Goal: Use online tool/utility: Utilize a website feature to perform a specific function

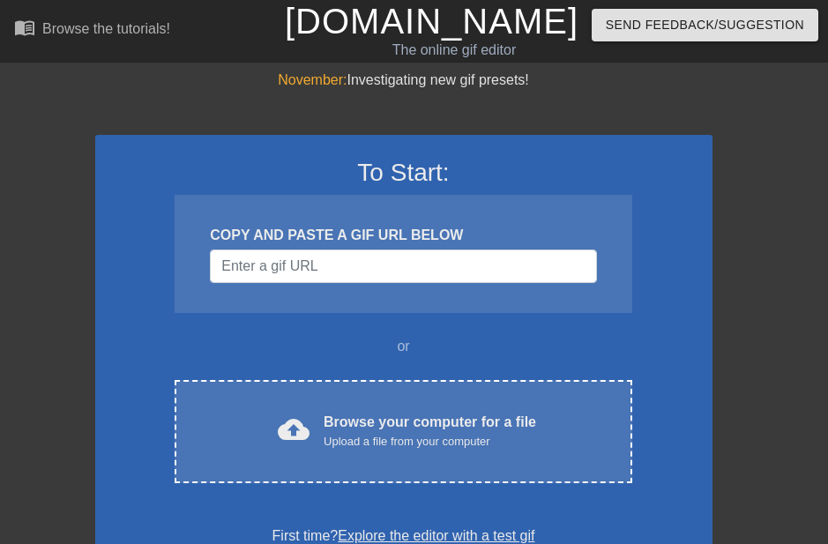
click at [284, 432] on span "cloud_upload" at bounding box center [294, 429] width 32 height 32
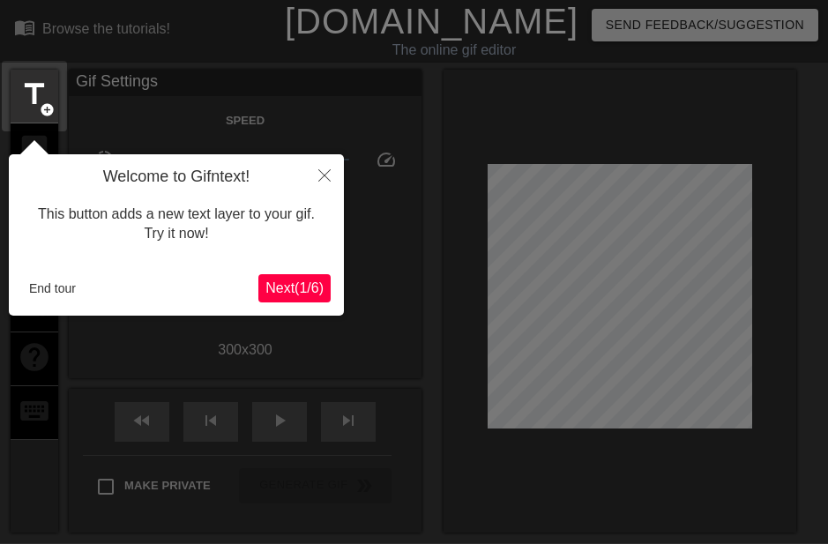
scroll to position [43, 0]
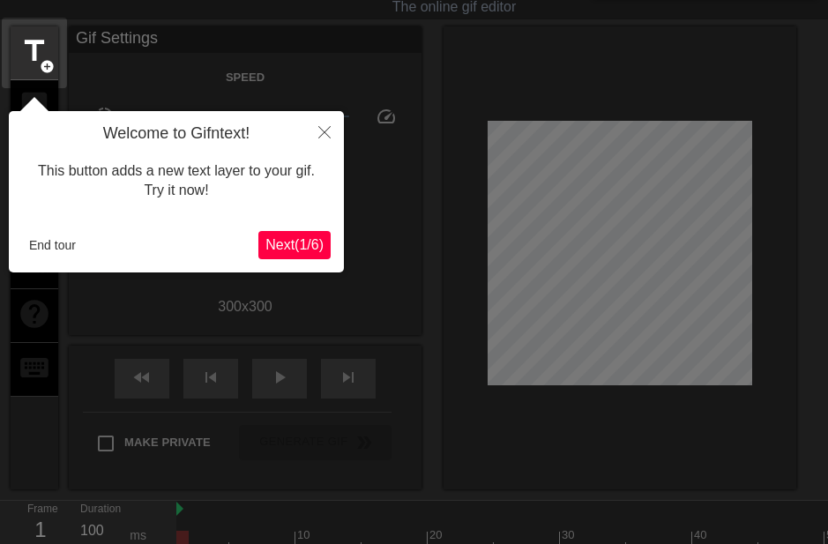
click at [279, 248] on span "Next ( 1 / 6 )" at bounding box center [294, 244] width 58 height 15
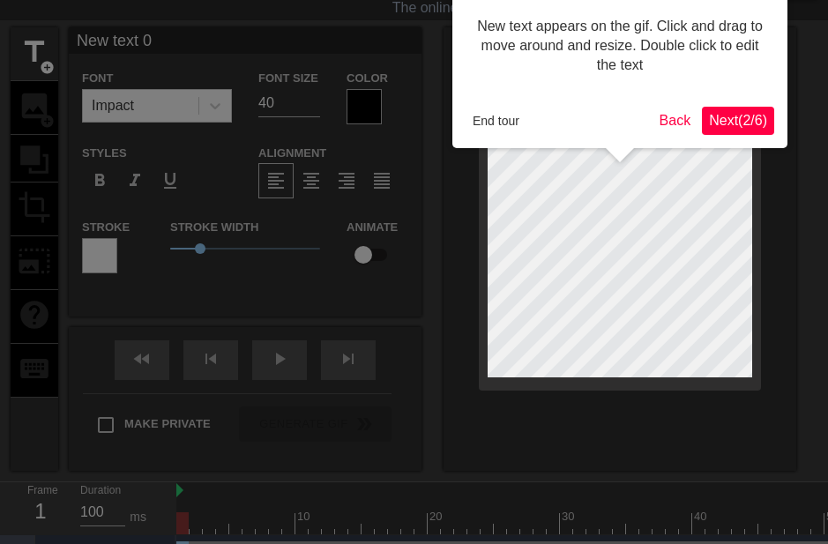
click at [734, 115] on span "Next ( 2 / 6 )" at bounding box center [738, 120] width 58 height 15
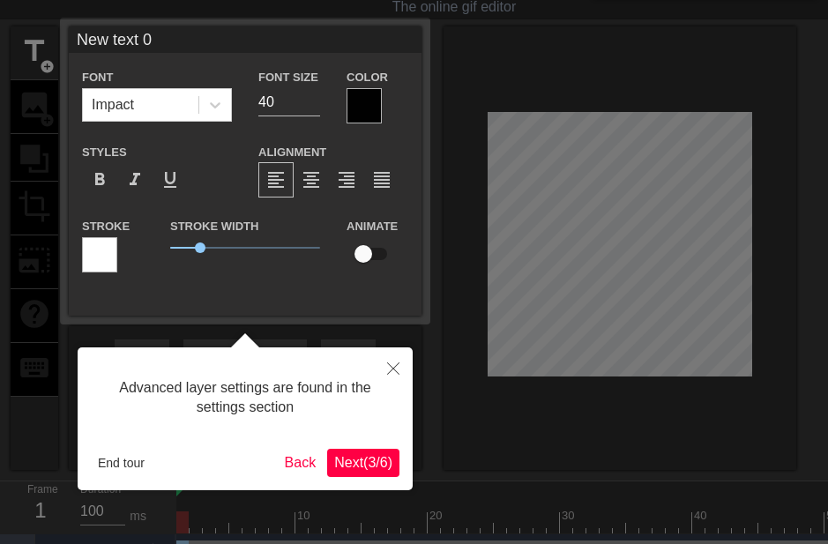
click at [335, 455] on span "Next ( 3 / 6 )" at bounding box center [363, 462] width 58 height 15
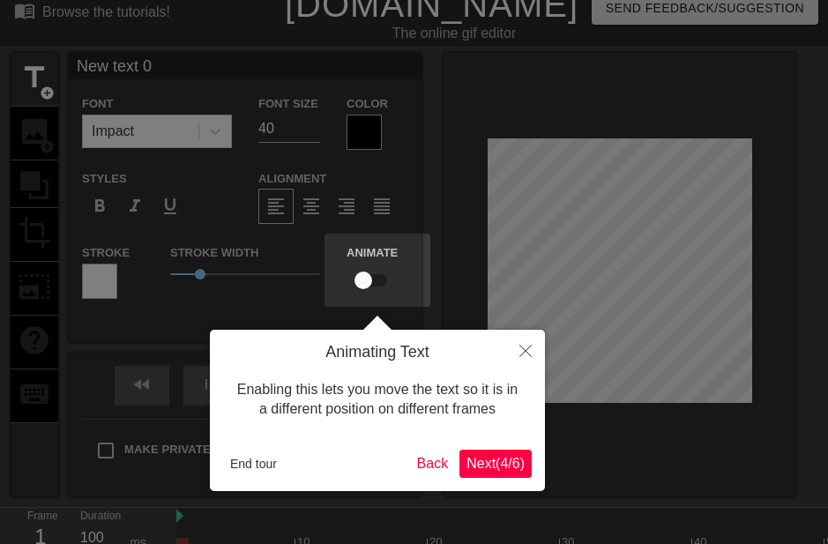
scroll to position [9, 0]
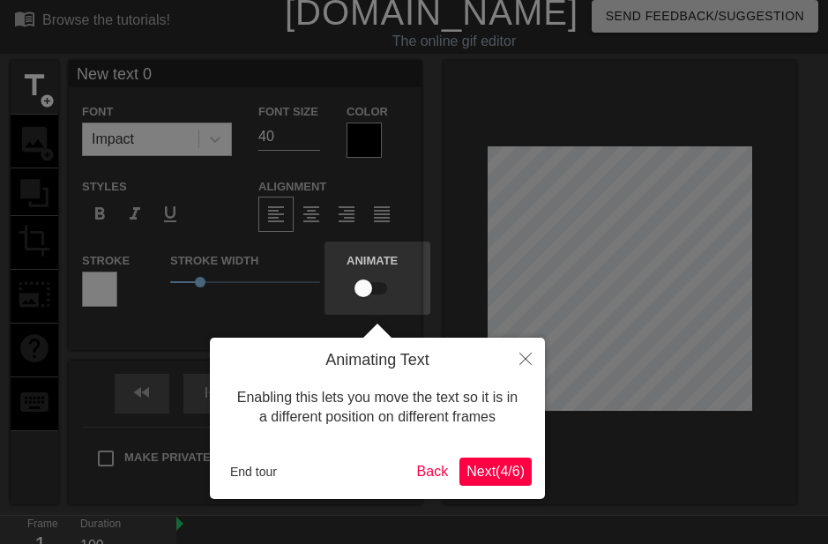
click at [245, 470] on button "End tour" at bounding box center [253, 471] width 61 height 26
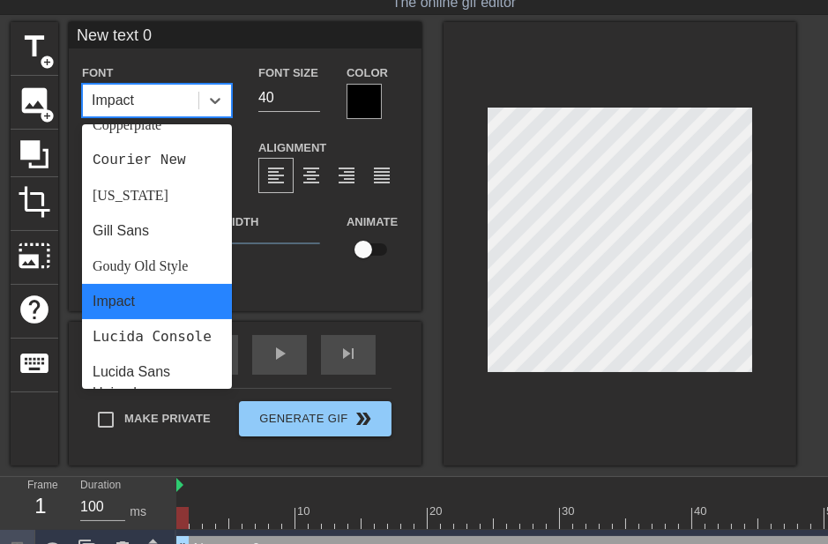
scroll to position [309, 0]
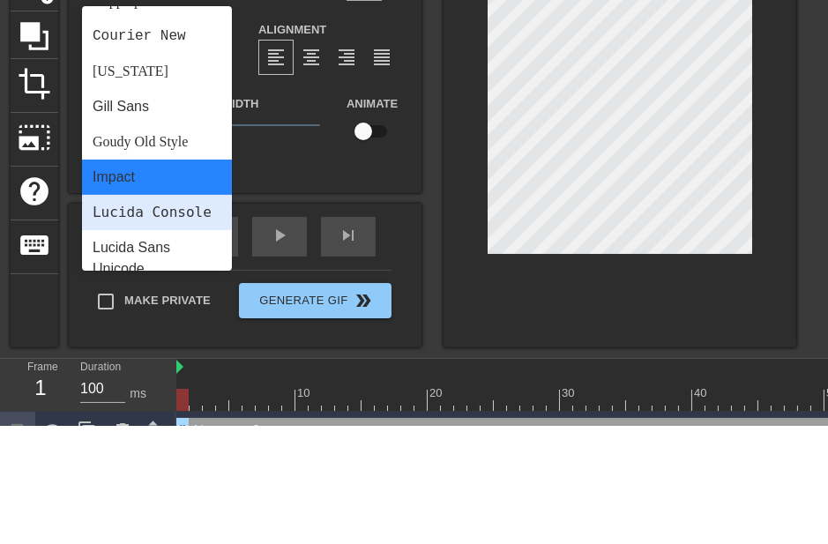
click at [125, 313] on div "Lucida Console" at bounding box center [157, 330] width 150 height 35
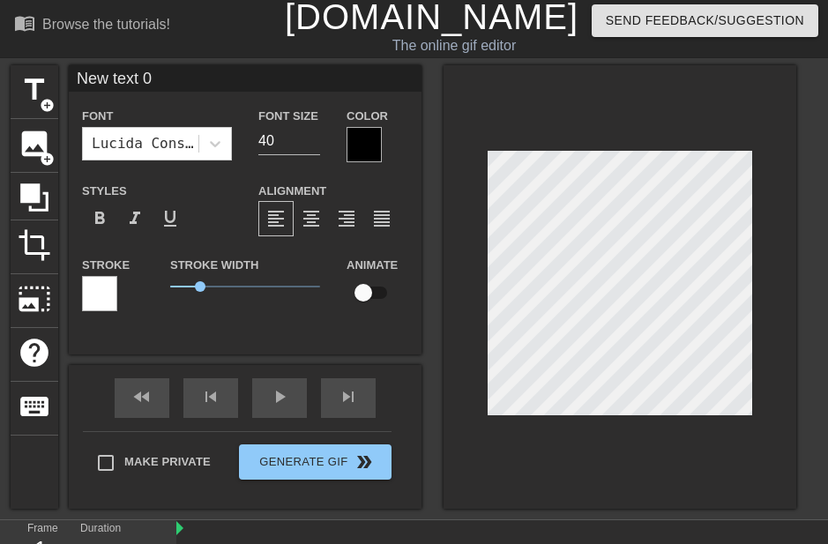
scroll to position [0, 0]
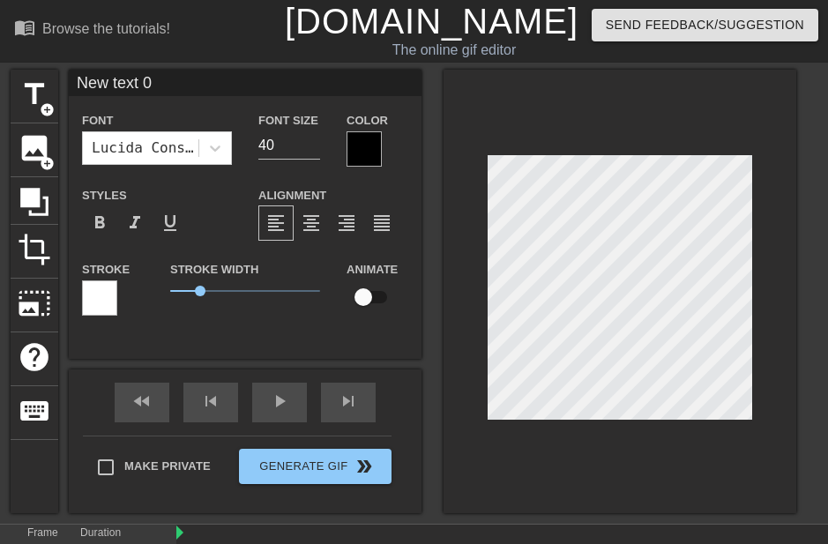
click at [353, 149] on div at bounding box center [363, 148] width 35 height 35
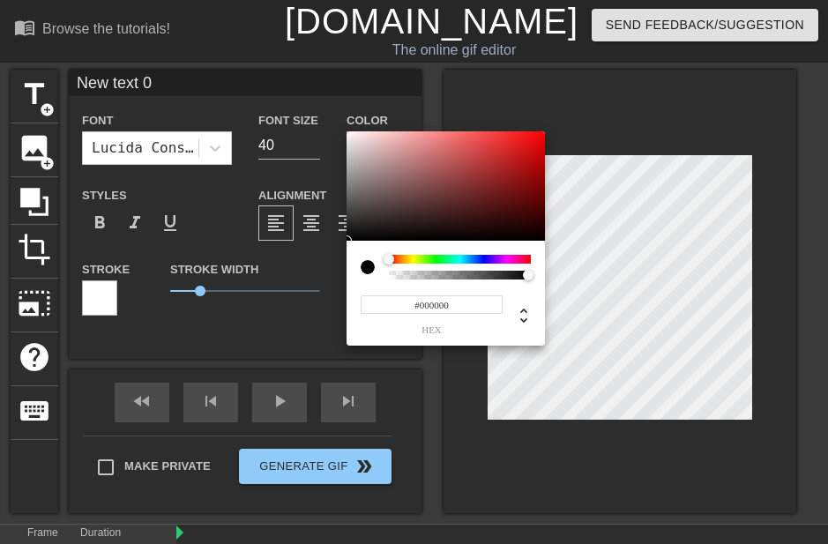
type input "0"
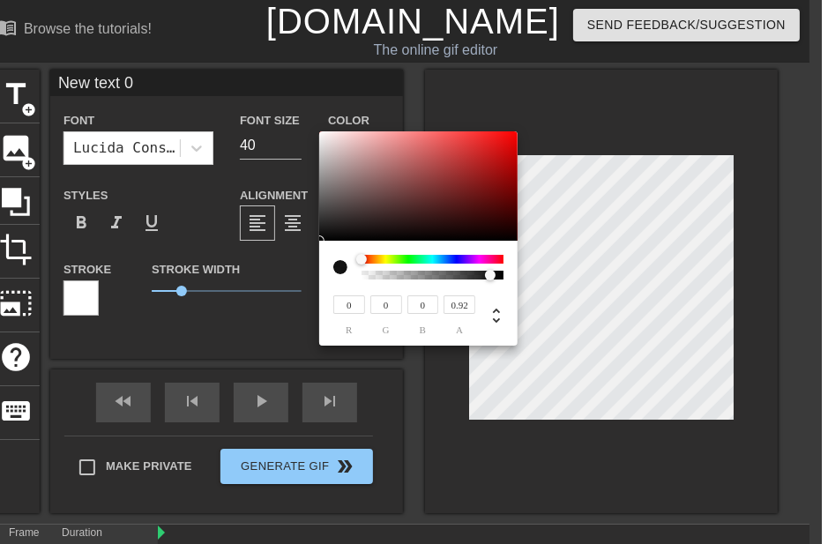
type input "0.93"
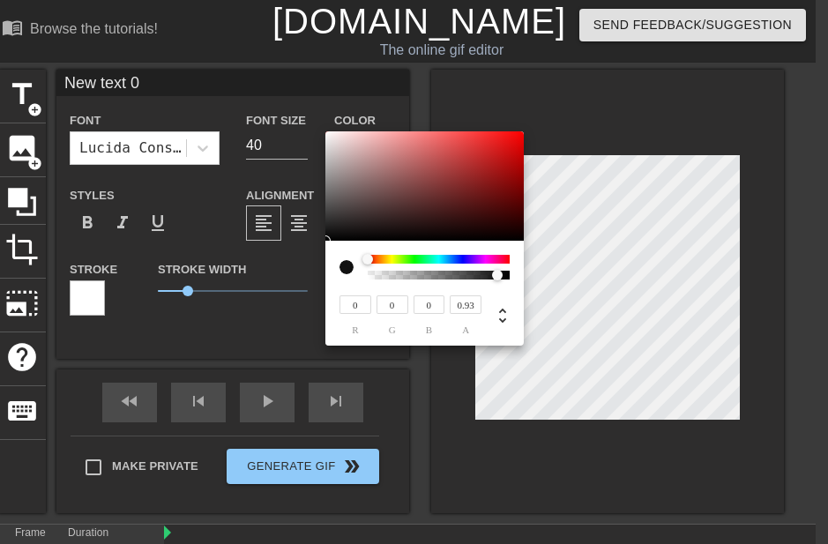
scroll to position [0, 13]
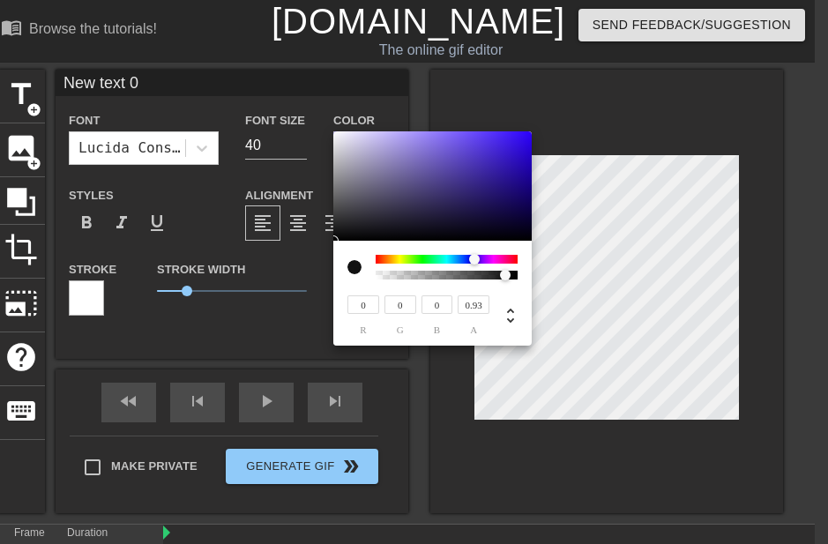
click at [474, 259] on div at bounding box center [474, 259] width 11 height 11
type input "63"
type input "37"
type input "189"
click at [339, 235] on div at bounding box center [333, 240] width 11 height 11
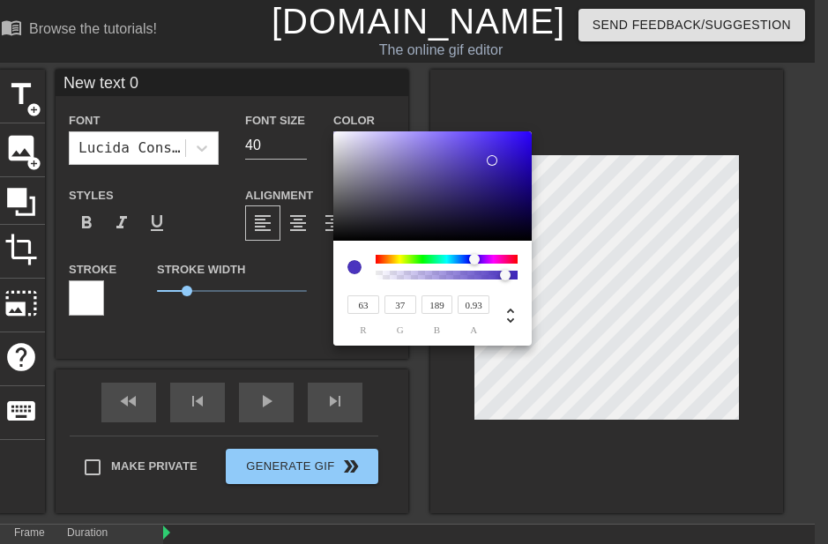
type input "62"
type input "187"
type input "74"
type input "50"
click at [487, 160] on div at bounding box center [492, 160] width 11 height 11
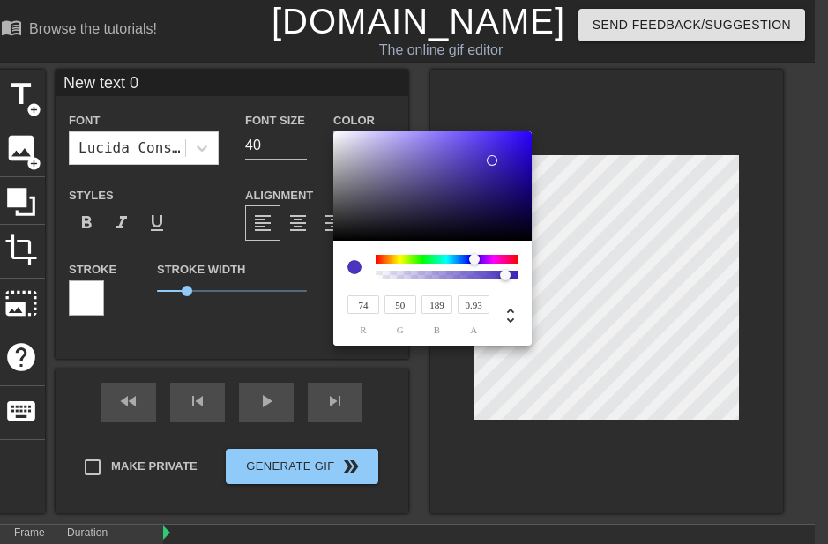
type input "187"
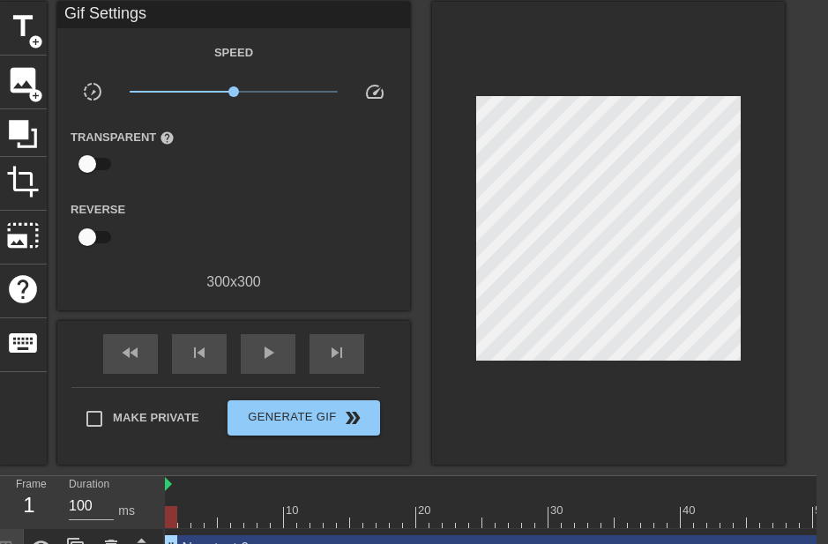
scroll to position [68, 12]
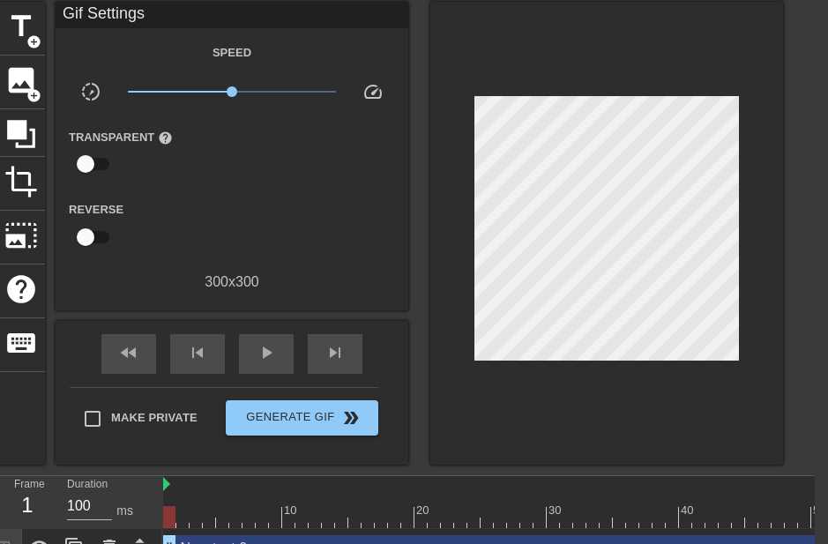
click at [257, 543] on div "New text 0 drag_handle drag_handle" at bounding box center [559, 548] width 793 height 26
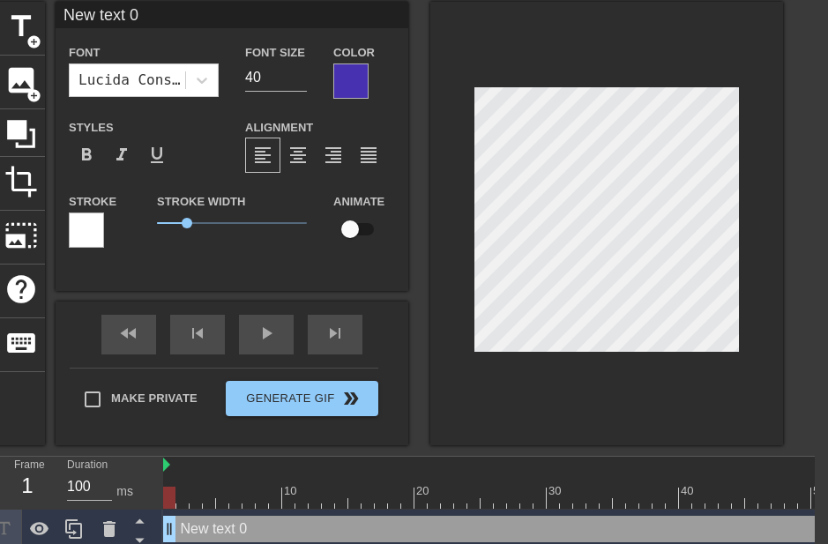
scroll to position [48, 13]
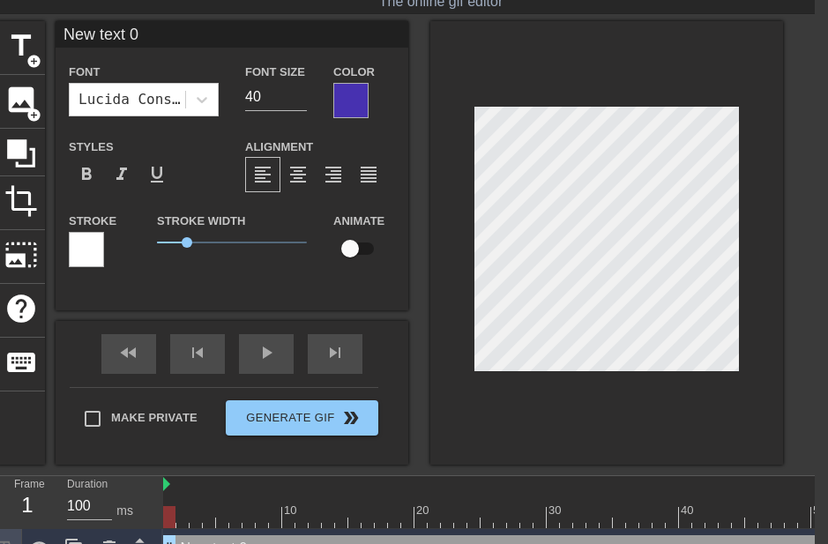
click at [266, 543] on div "New text 0 drag_handle drag_handle" at bounding box center [559, 548] width 793 height 26
click at [249, 543] on div "New text 0 drag_handle drag_handle" at bounding box center [559, 548] width 793 height 26
click at [115, 543] on div at bounding box center [109, 548] width 35 height 39
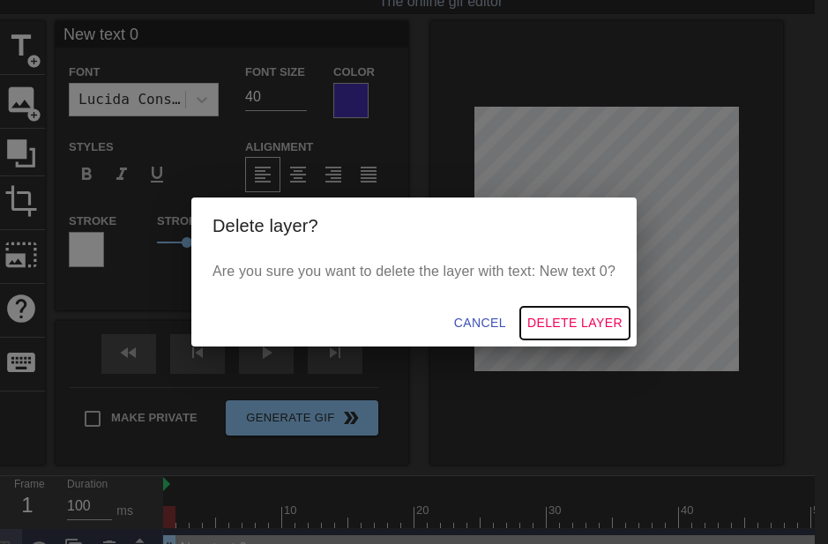
click at [558, 334] on span "Delete Layer" at bounding box center [574, 323] width 95 height 22
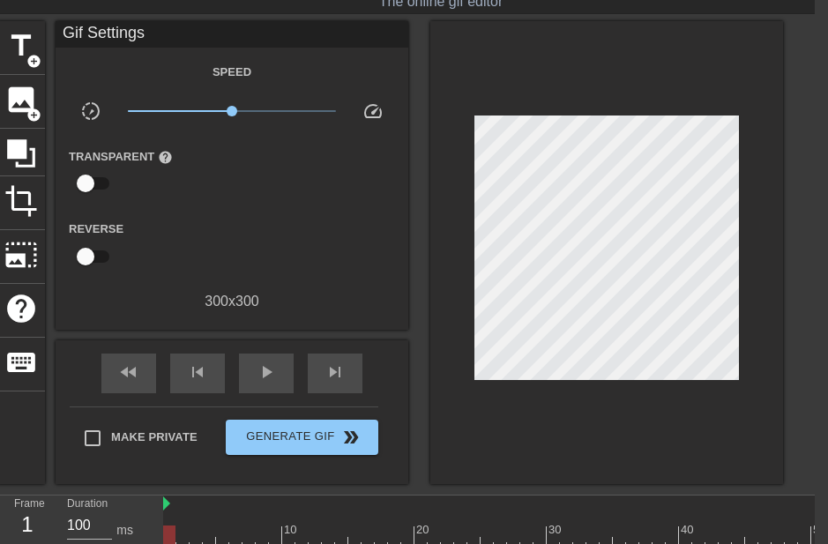
click at [16, 52] on span "title" at bounding box center [20, 45] width 33 height 33
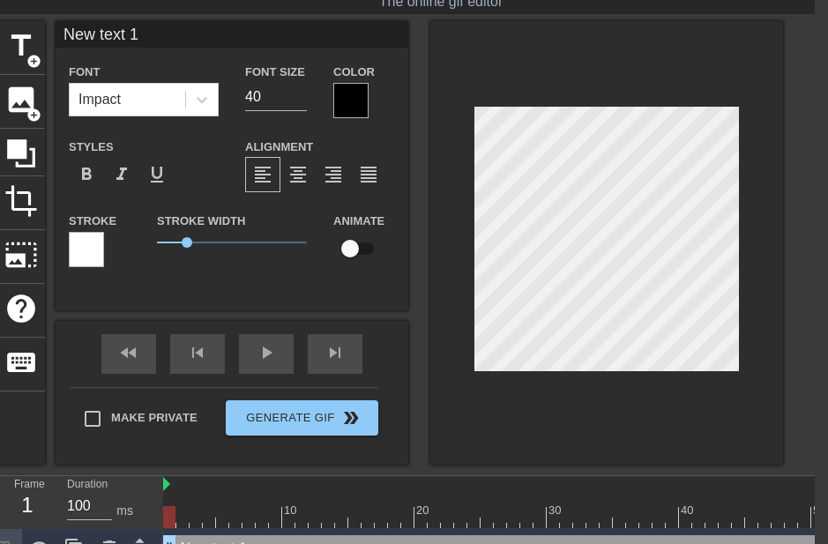
click at [226, 543] on div "New text 1 drag_handle drag_handle" at bounding box center [559, 548] width 793 height 26
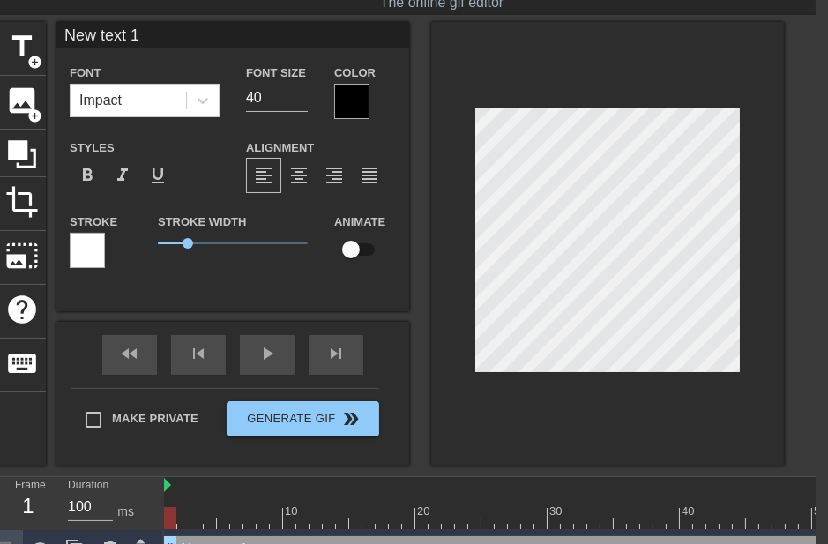
scroll to position [0, 4]
type input "New text1"
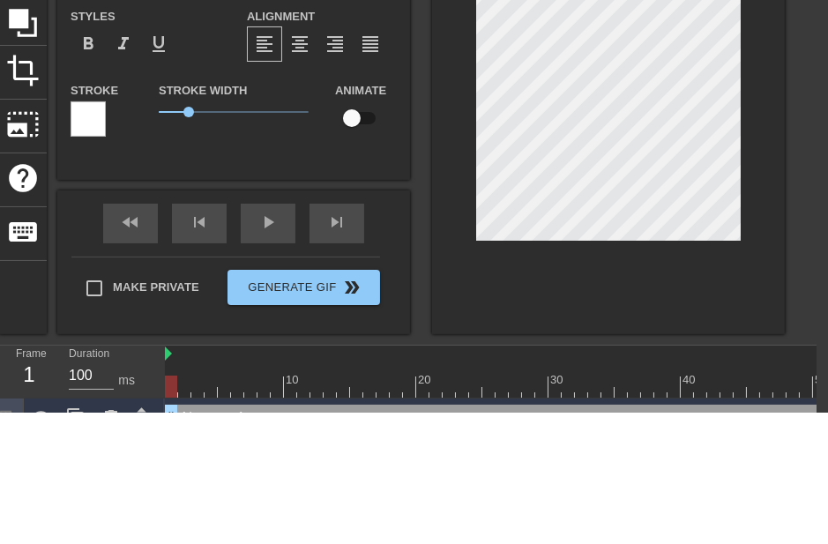
type textarea "New tex1"
type input "New te1"
type textarea "New te1"
type input "New t1"
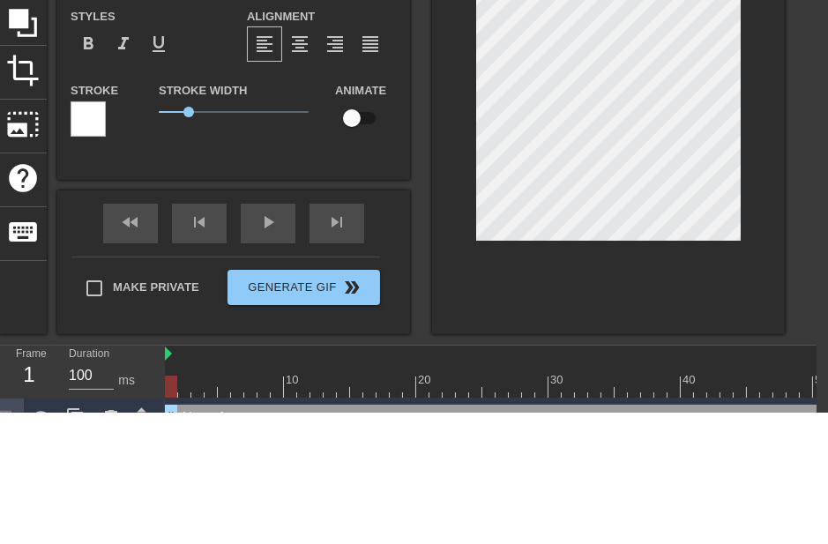
type textarea "New t1"
type input "New t"
type textarea "New"
type input "New"
type textarea "New"
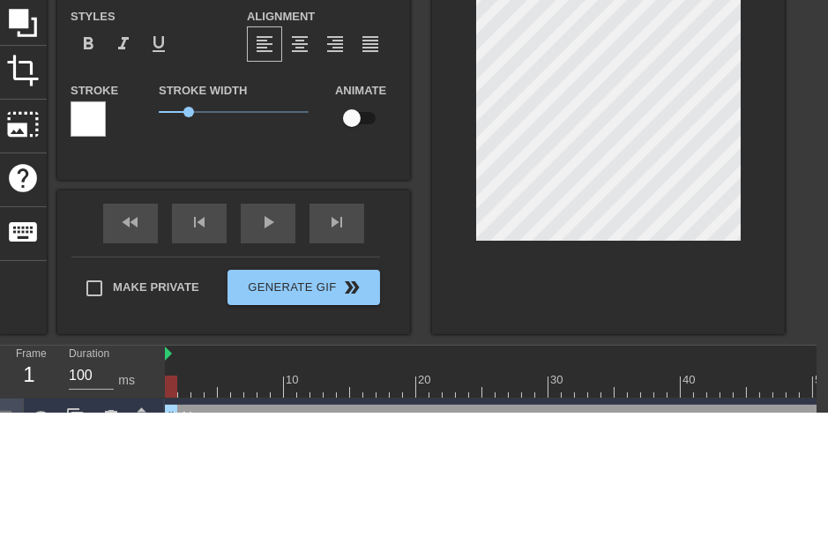
type input "Ne"
type textarea "Ne"
type input "N"
type textarea "N"
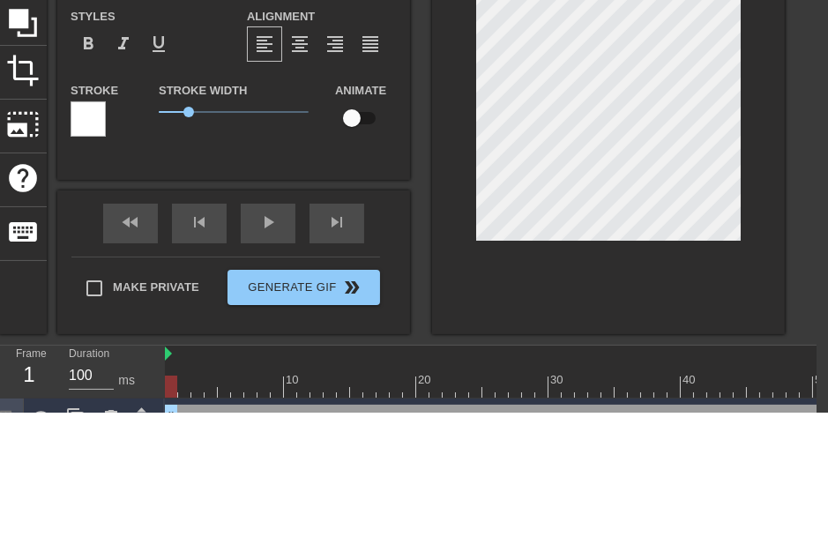
type input "H"
type textarea "H"
type input "Ha"
type textarea "Ha"
type input "Hap"
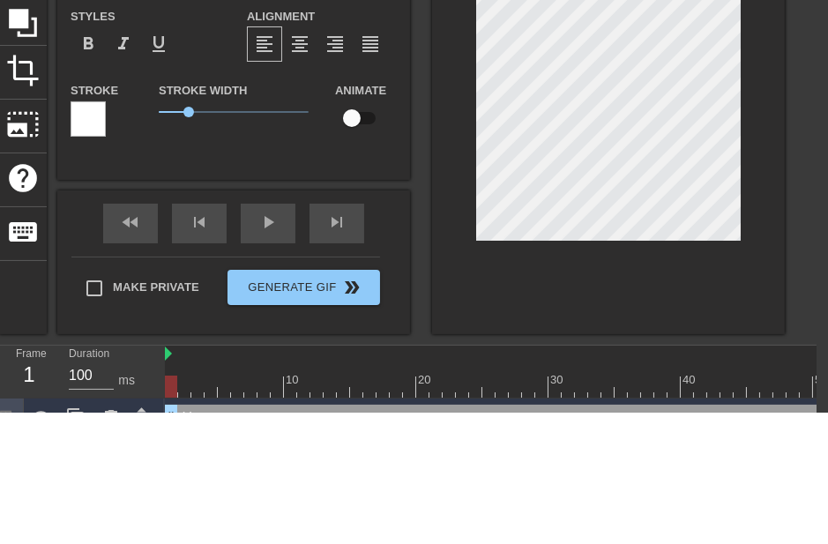
type textarea "Hap"
type input "Happ"
type textarea "Happ"
type input "Happy"
type textarea "Happy"
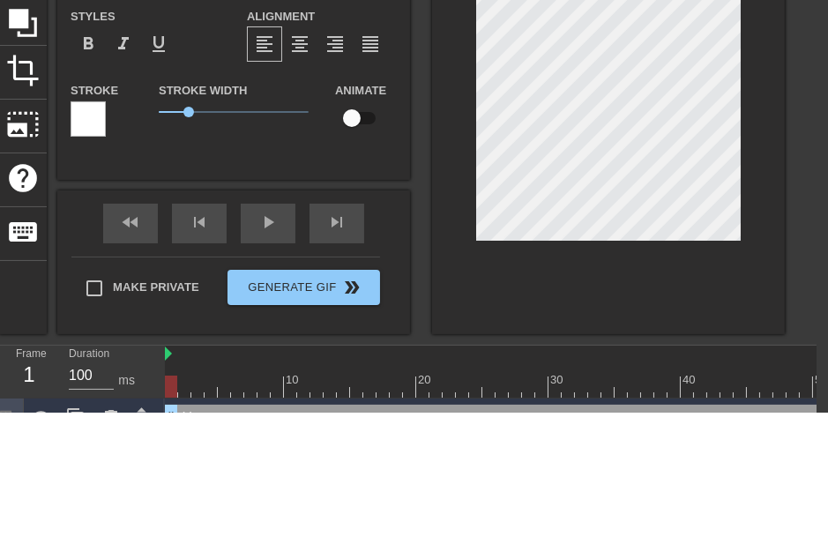
scroll to position [0, 3]
type input "Happy"
type textarea "Happy"
type input "Happy H"
type textarea "Happy H"
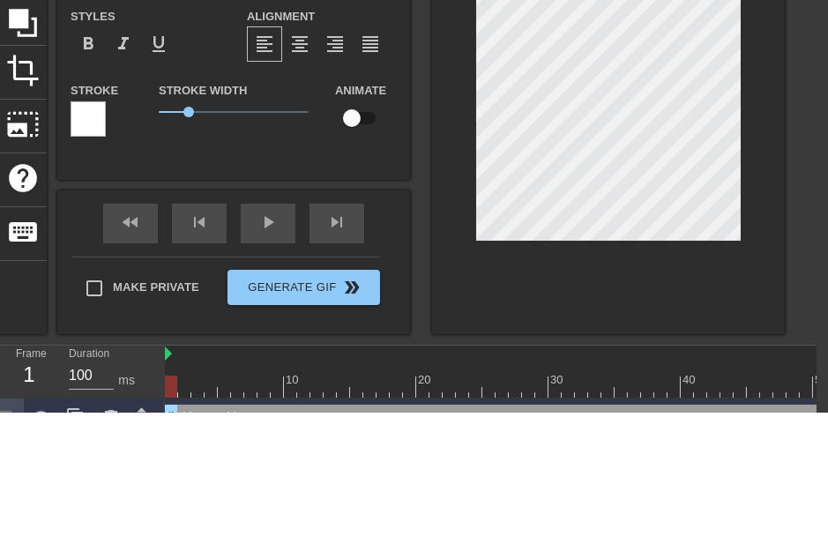
type input "Happy Ha"
type textarea "Happy Haw"
type input "Happy Ha"
type textarea "Happy Ha"
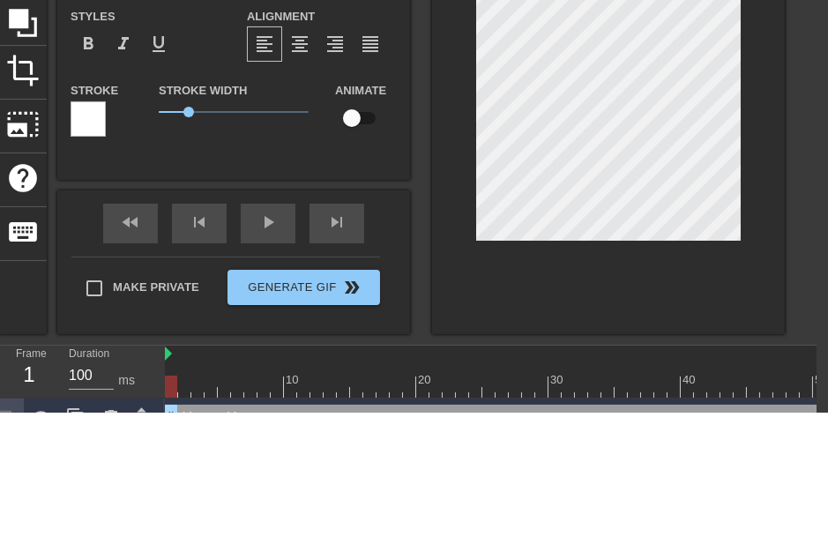
type input "Happy Hal"
type textarea "Happy Hal"
type input "Happy Hall"
type textarea "Happy Hall"
type input "Happy Hallo"
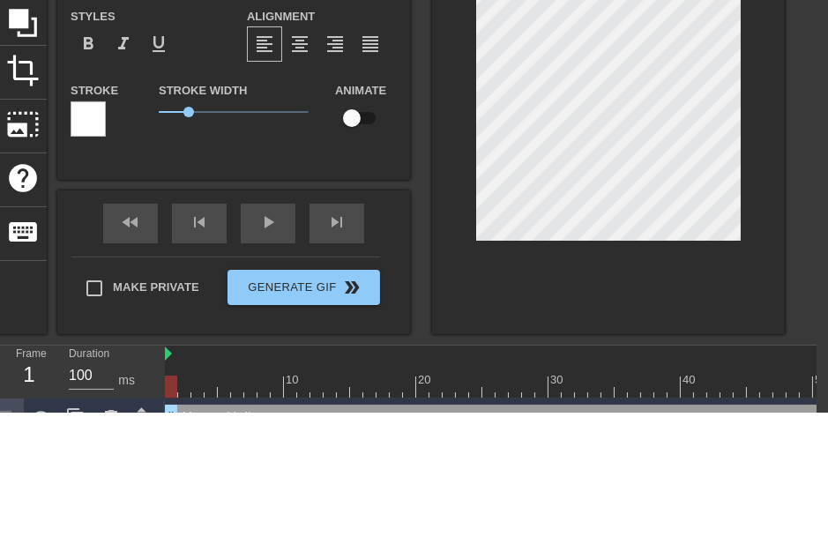
type textarea "Happy Hallo"
type input "Happy Hallow"
type textarea "Happy Hallow"
type input "Happy Hallowe"
type textarea "Happy Hallowe"
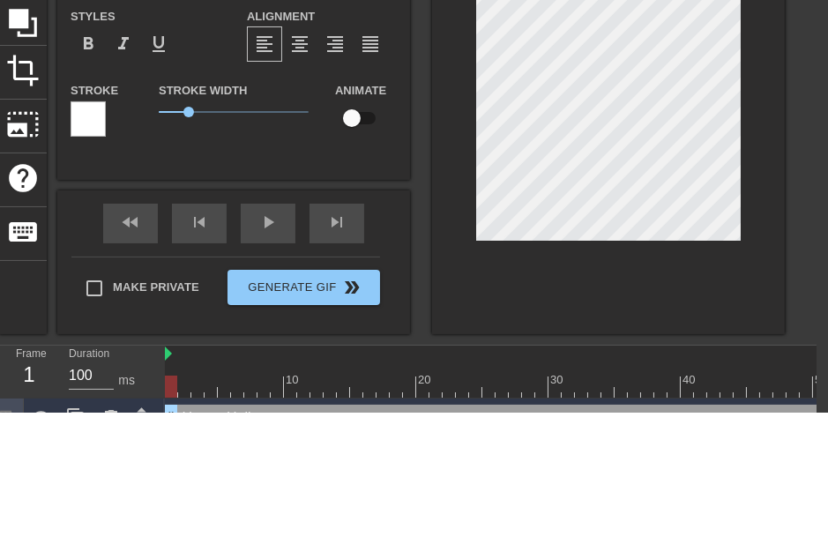
scroll to position [0, 6]
type input "Happy Hallowee"
type textarea "Happy Hallowee"
type input "Happy [DATE]"
type textarea "Happy [DATE]"
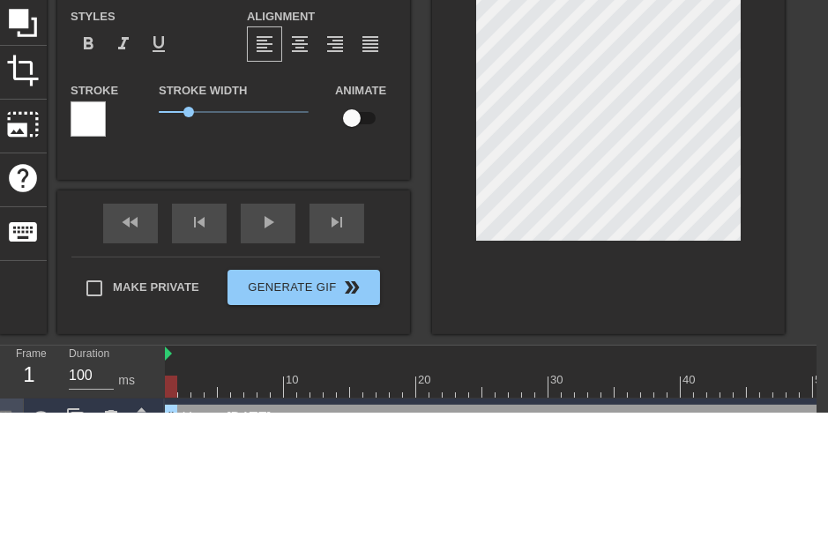
scroll to position [48, 12]
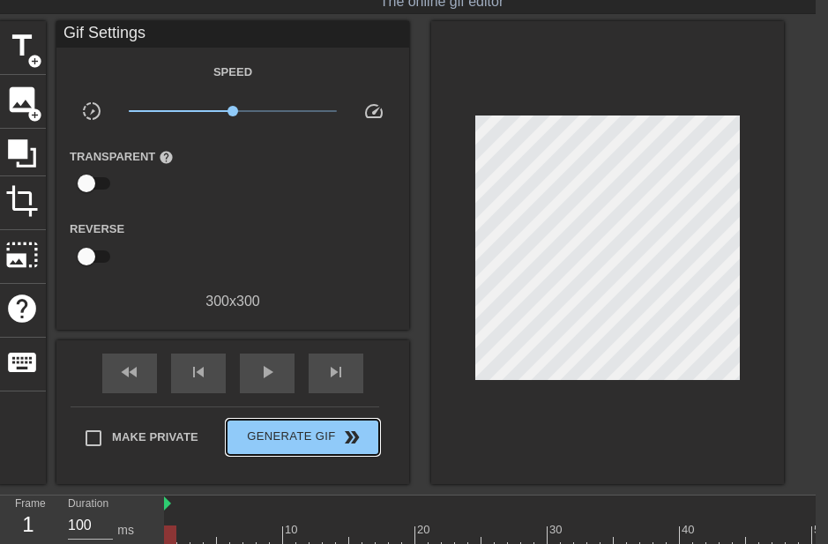
click at [344, 446] on span "double_arrow" at bounding box center [351, 437] width 21 height 21
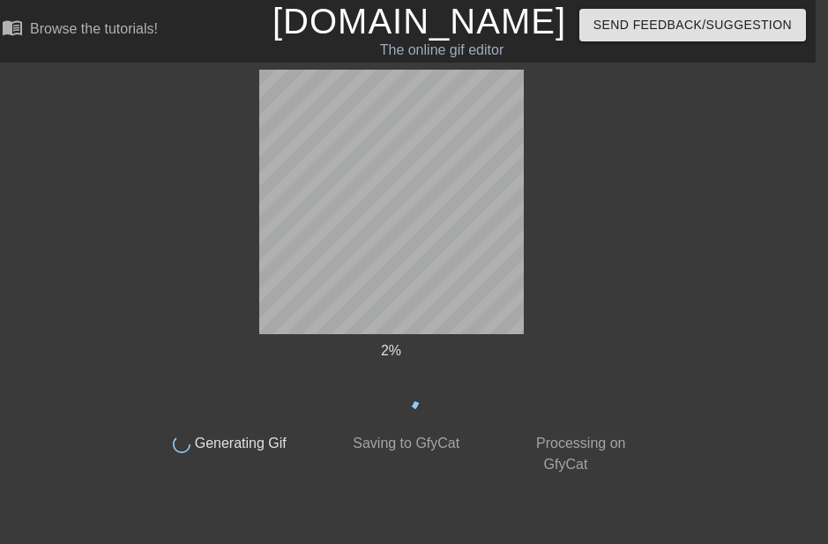
scroll to position [0, 12]
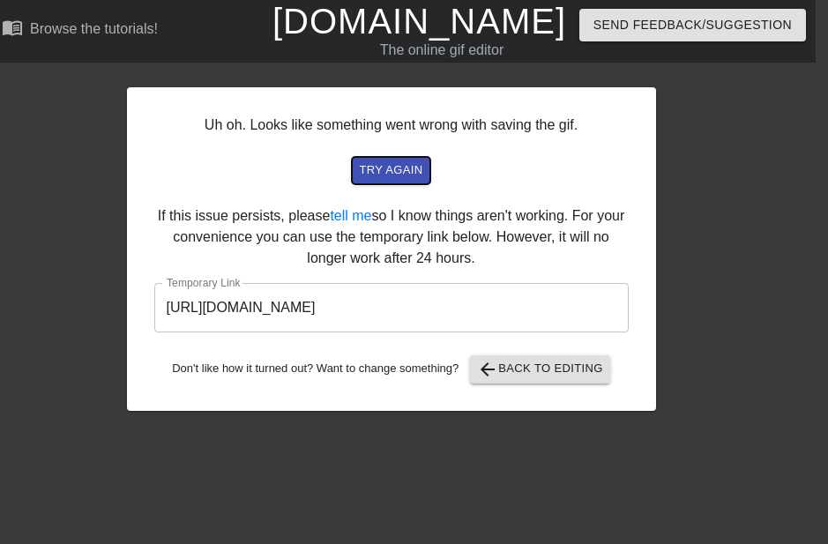
click at [370, 171] on span "try again" at bounding box center [390, 170] width 63 height 20
click at [380, 160] on span "try again" at bounding box center [390, 170] width 63 height 20
click at [525, 374] on span "arrow_back Back to Editing" at bounding box center [540, 369] width 126 height 21
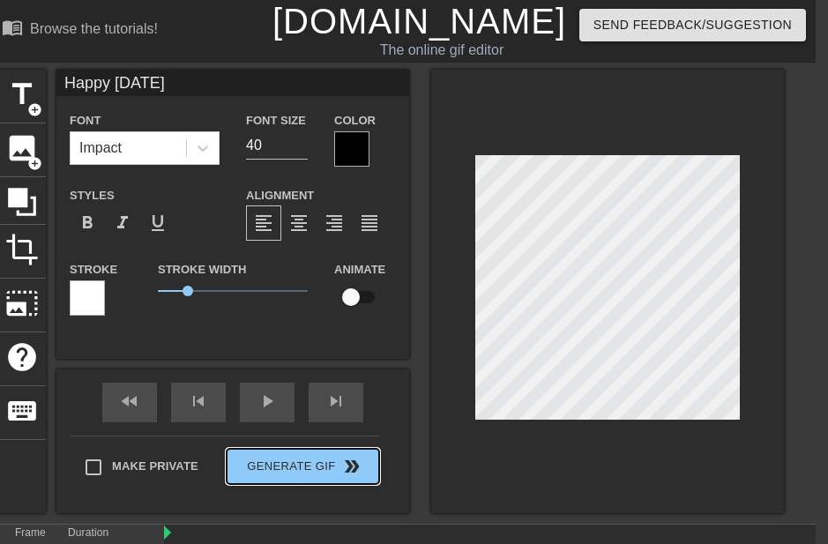
click at [300, 457] on div "Make Private Generate Gif double_arrow" at bounding box center [225, 470] width 309 height 70
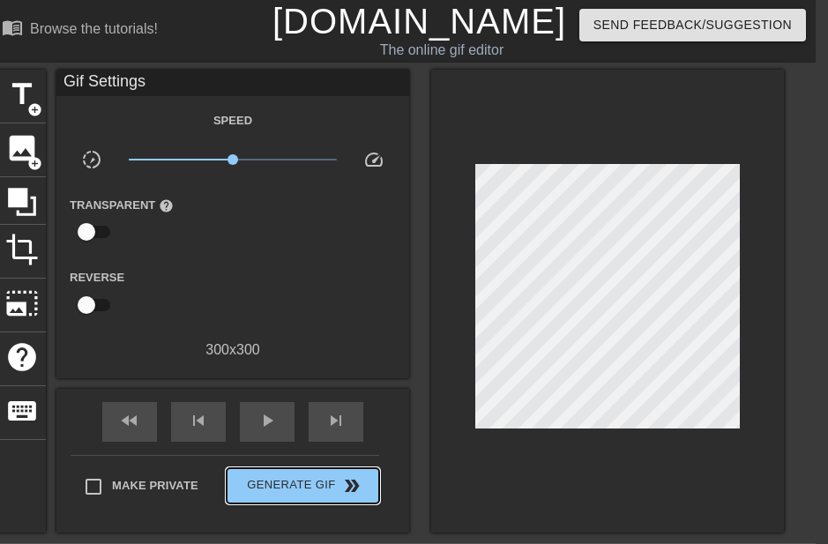
click at [336, 490] on span "Generate Gif double_arrow" at bounding box center [303, 485] width 138 height 21
